Goal: Task Accomplishment & Management: Manage account settings

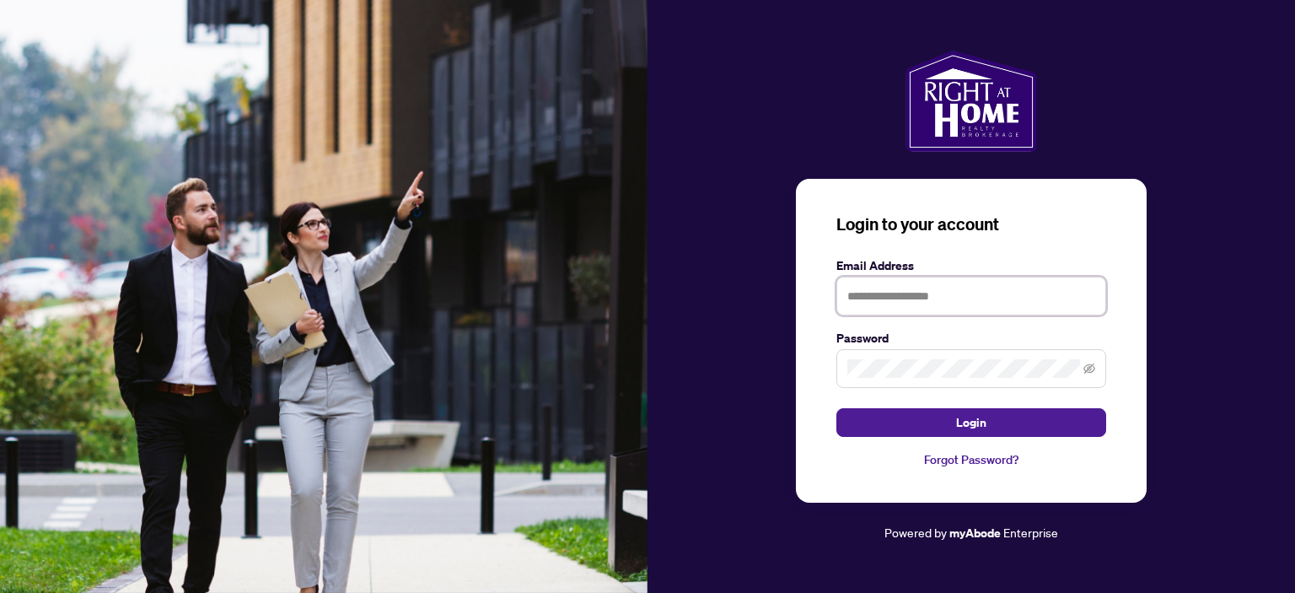
click at [918, 287] on input "text" at bounding box center [971, 295] width 270 height 39
type input "**********"
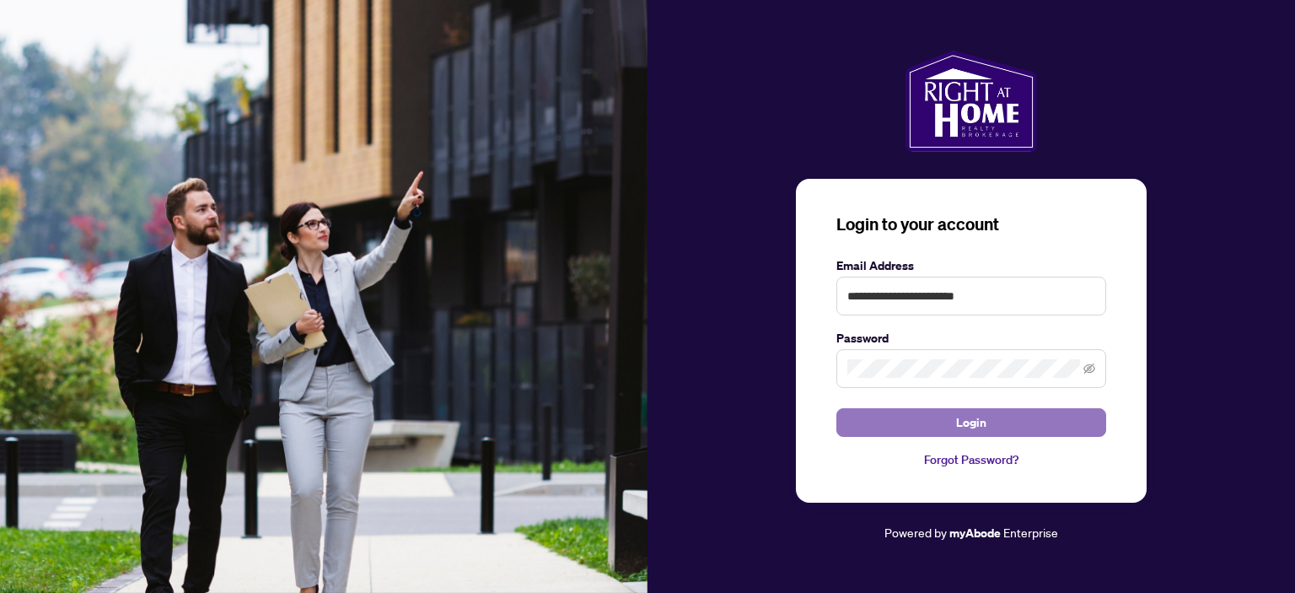
click at [963, 416] on span "Login" at bounding box center [971, 422] width 30 height 27
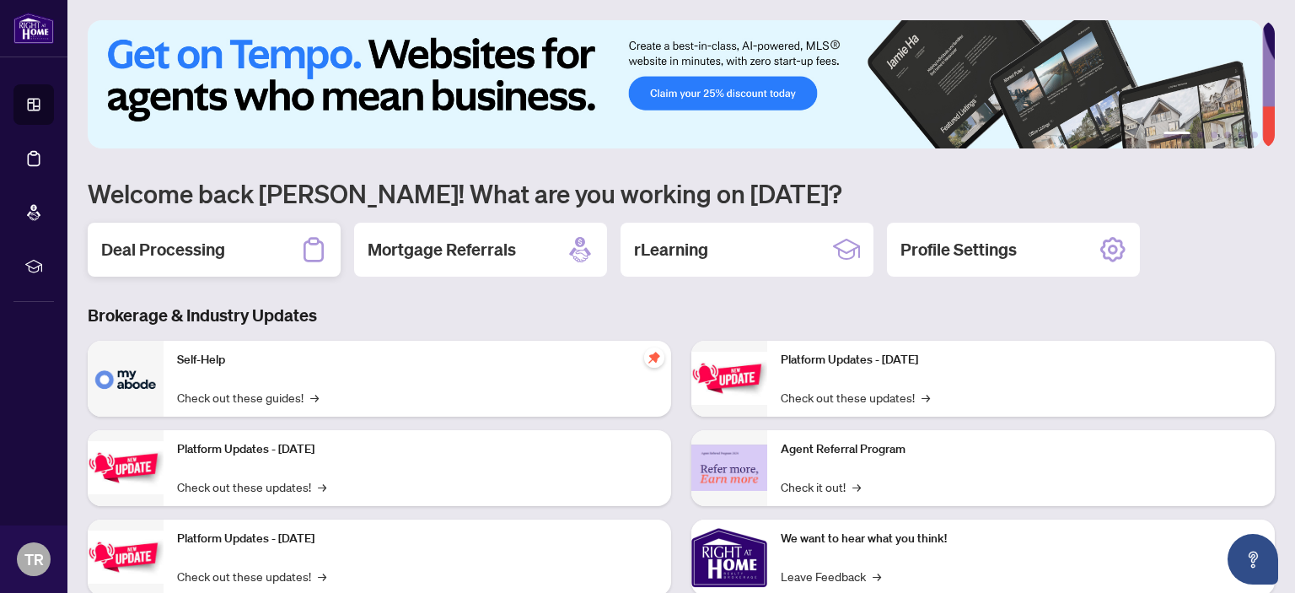
click at [167, 255] on h2 "Deal Processing" at bounding box center [163, 250] width 124 height 24
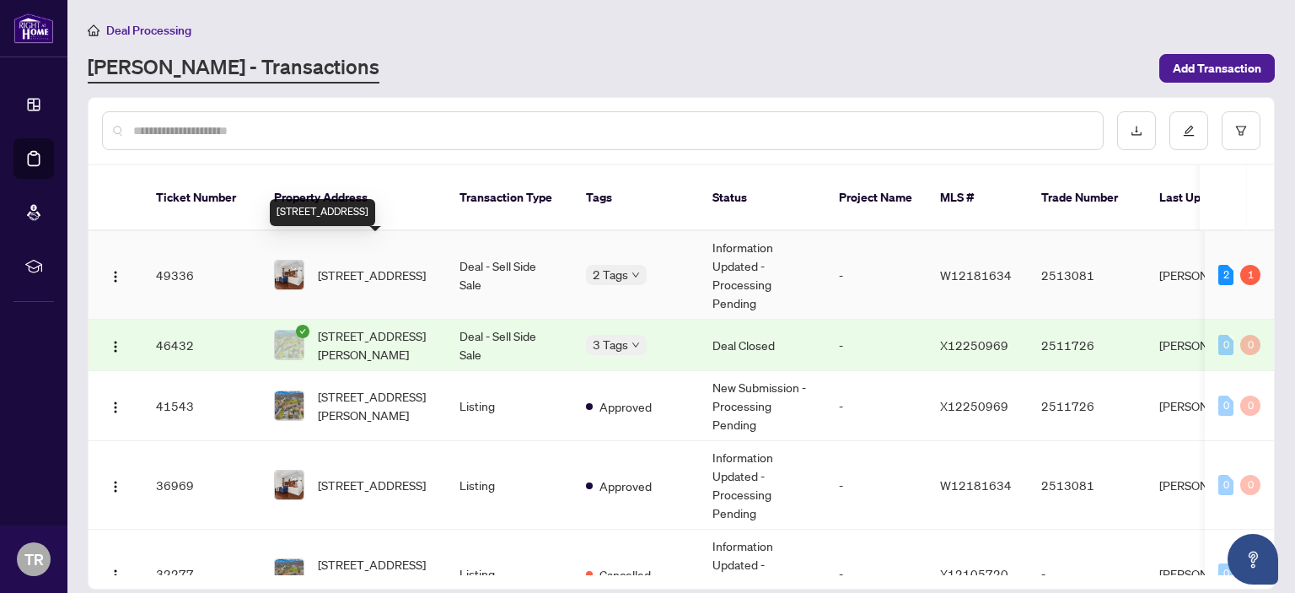
click at [344, 266] on span "[STREET_ADDRESS]" at bounding box center [372, 275] width 108 height 19
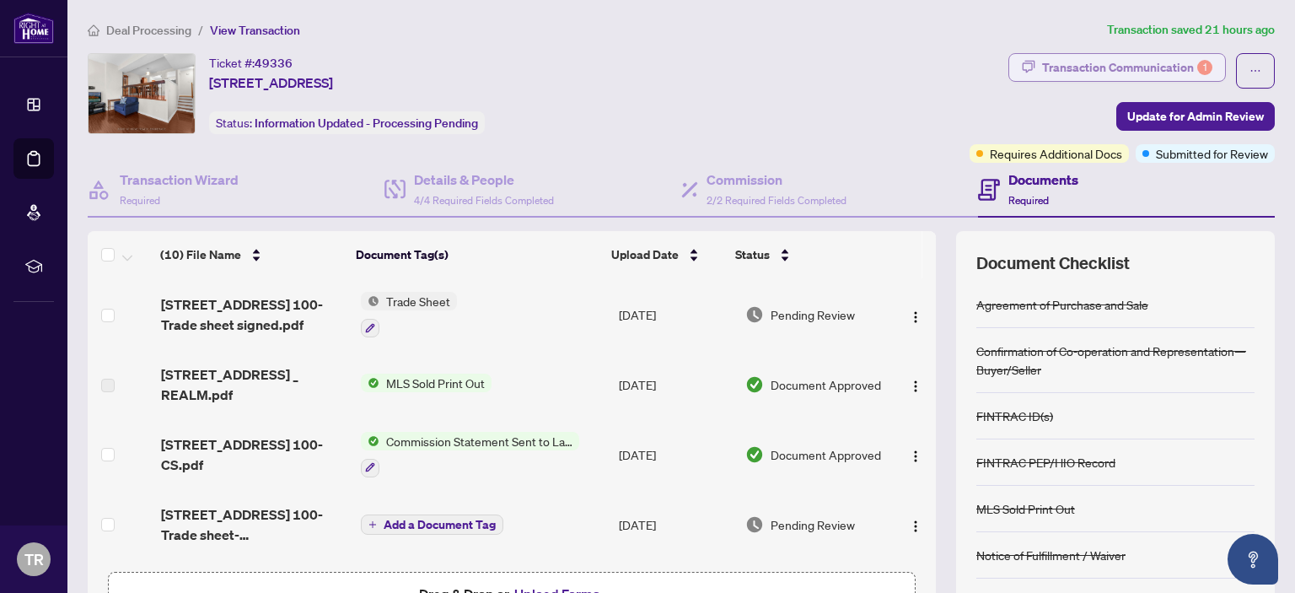
click at [1127, 71] on div "Transaction Communication 1" at bounding box center [1127, 67] width 170 height 27
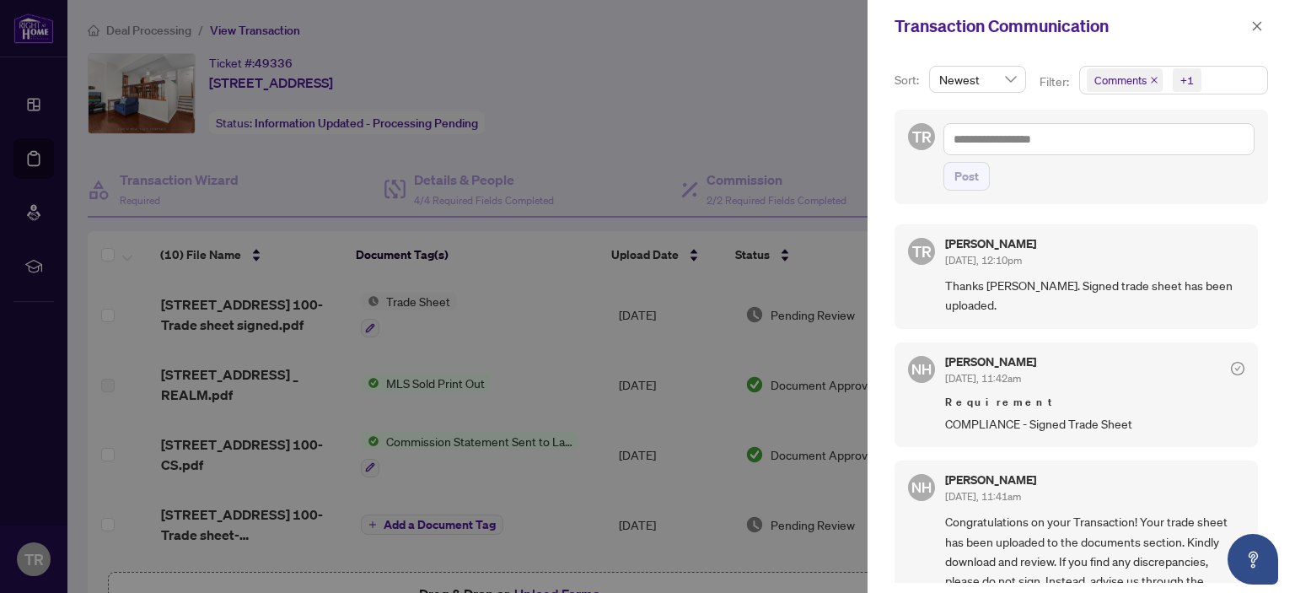
click at [1175, 356] on div "[PERSON_NAME] [DATE], 11:42am" at bounding box center [1094, 371] width 299 height 31
click at [1169, 268] on div "[PERSON_NAME] [DATE], 12:10pm Thanks [PERSON_NAME]. Signed trade sheet has been…" at bounding box center [1094, 277] width 299 height 78
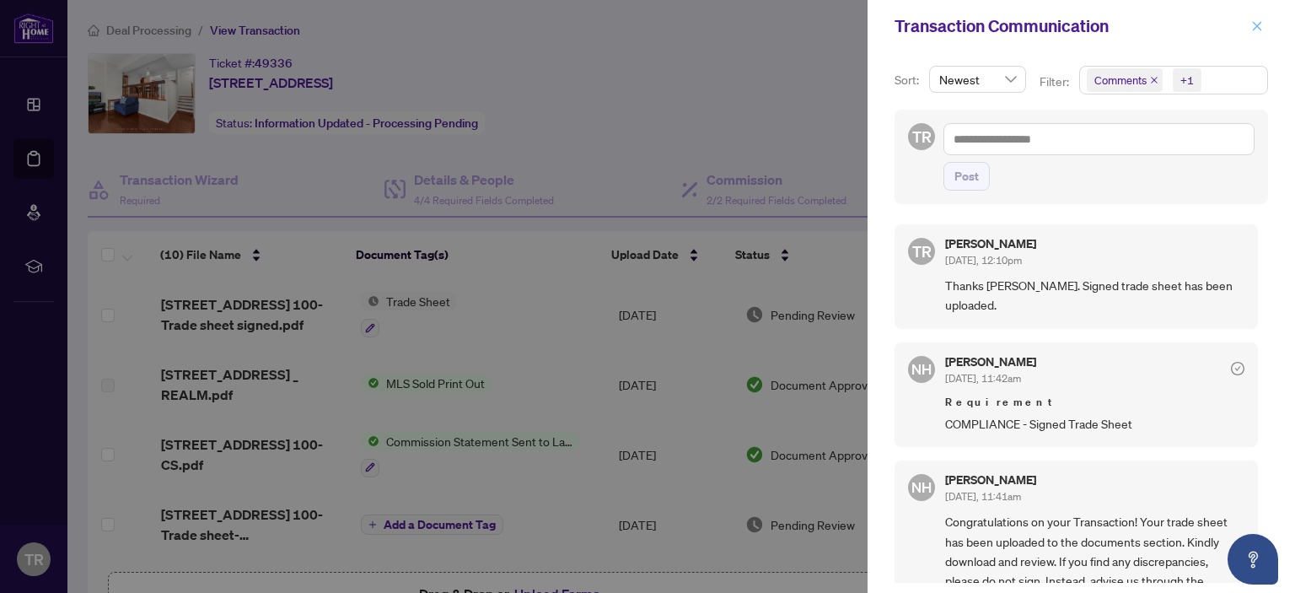
click at [1258, 26] on icon "close" at bounding box center [1257, 26] width 12 height 12
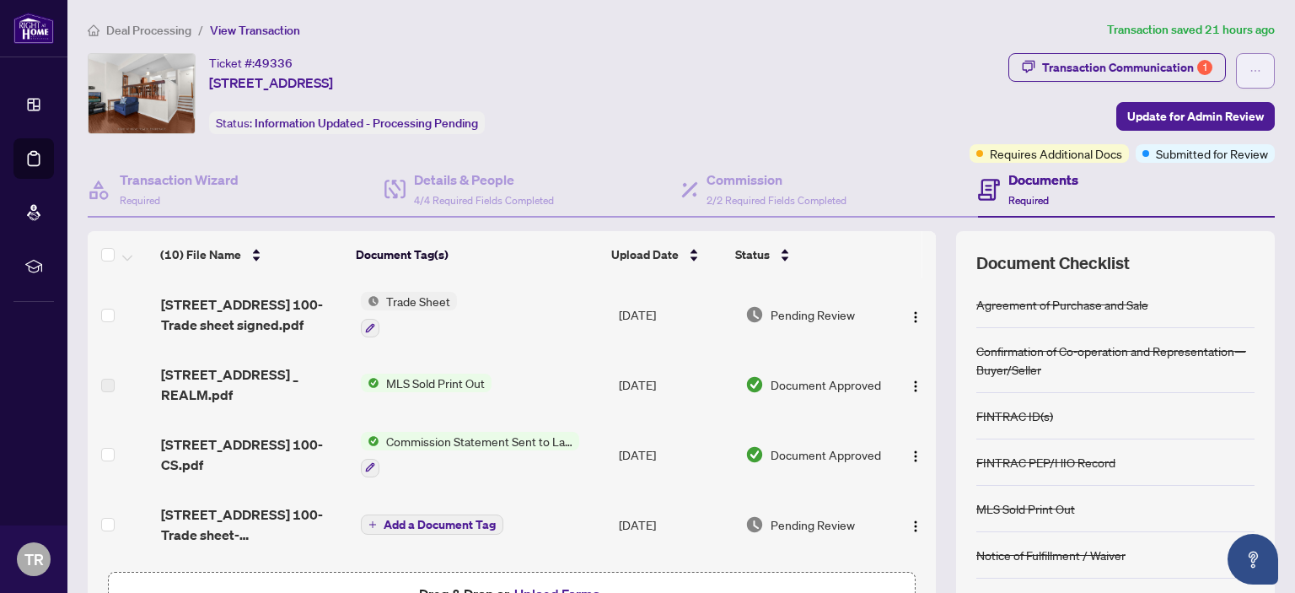
click at [1249, 63] on span "button" at bounding box center [1255, 70] width 12 height 27
click at [804, 109] on div "Ticket #: 49336 [STREET_ADDRESS] Status: Information Updated - Processing Pendi…" at bounding box center [525, 93] width 875 height 81
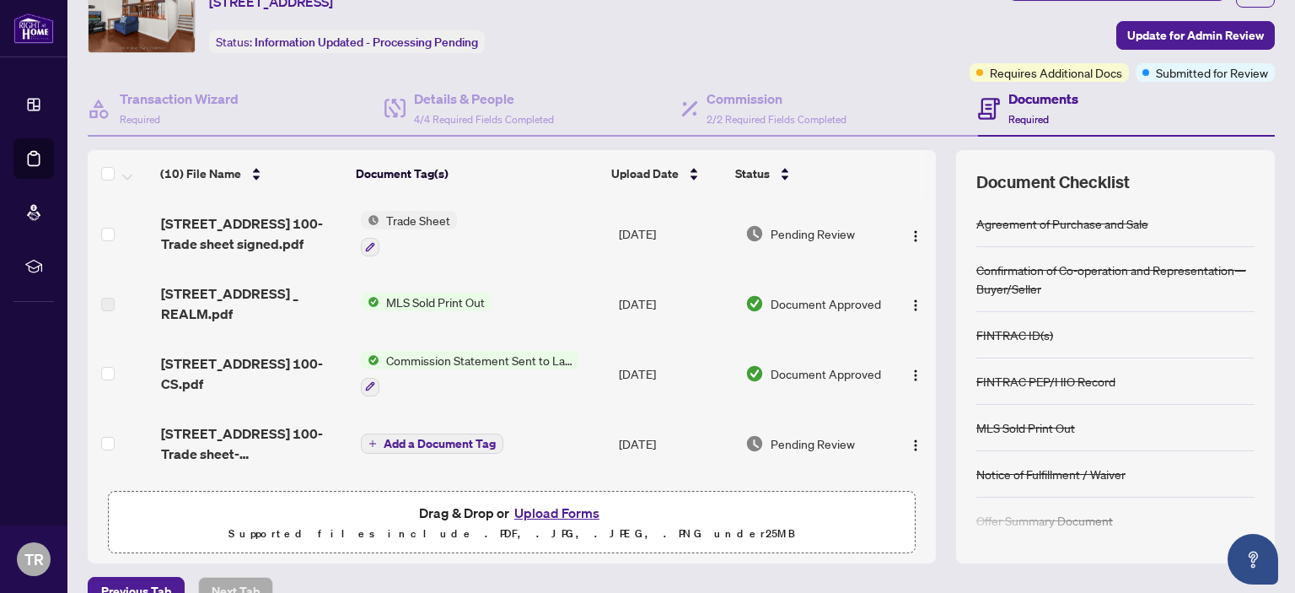
scroll to position [112, 0]
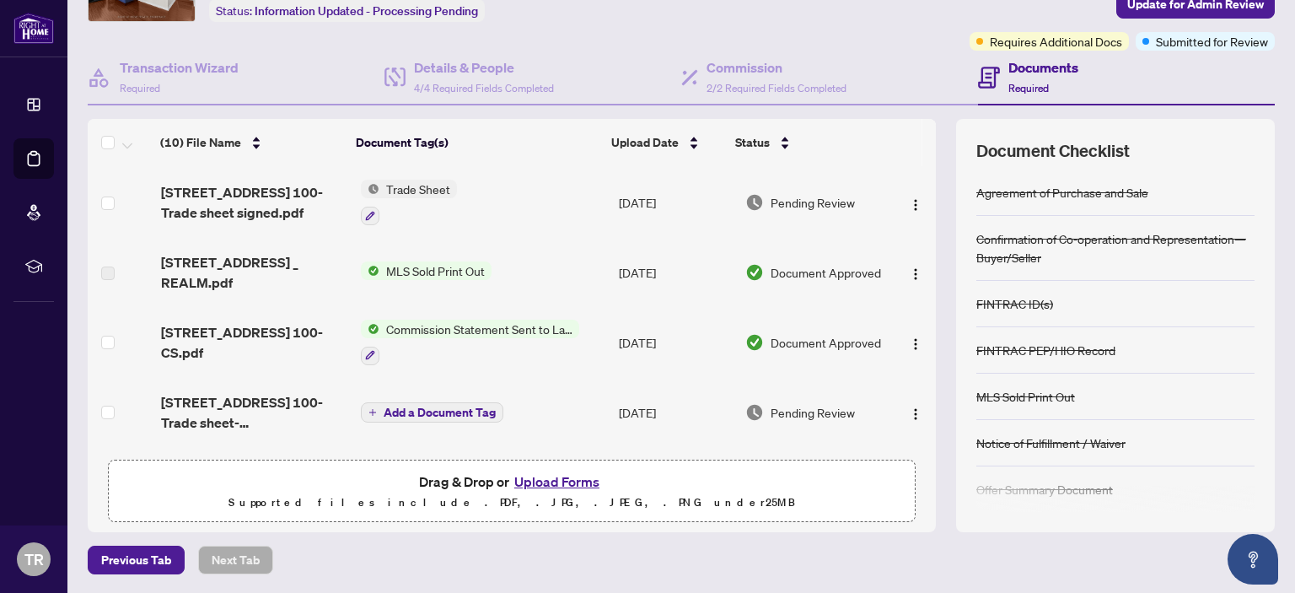
click at [1215, 315] on div "FINTRAC ID(s)" at bounding box center [1115, 304] width 278 height 46
click at [1202, 308] on div "FINTRAC ID(s)" at bounding box center [1115, 304] width 278 height 46
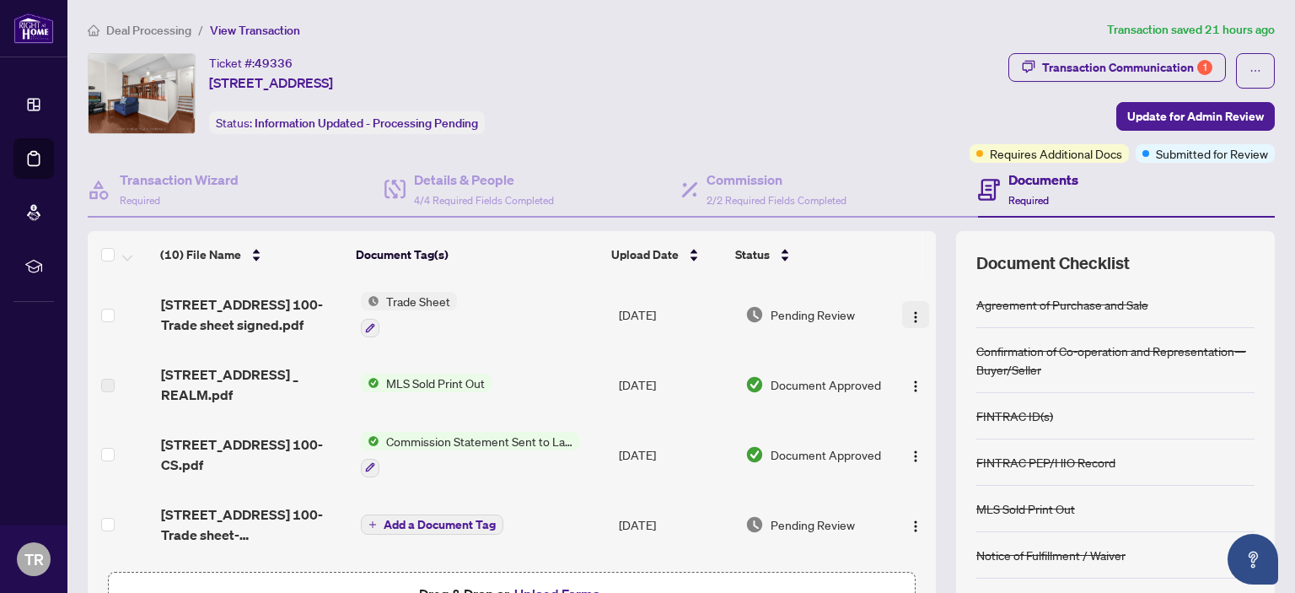
click at [909, 310] on img "button" at bounding box center [915, 316] width 13 height 13
